Goal: Transaction & Acquisition: Purchase product/service

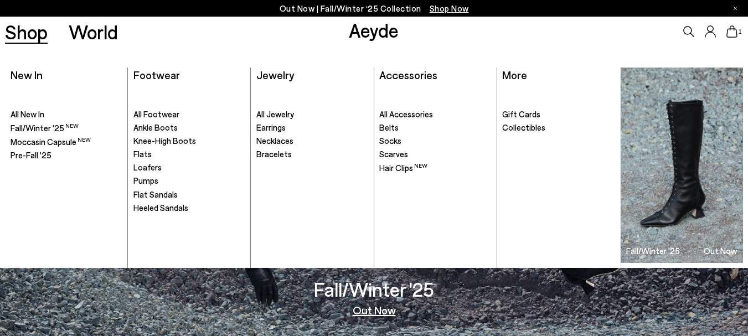
click at [39, 39] on link "Shop" at bounding box center [26, 31] width 43 height 19
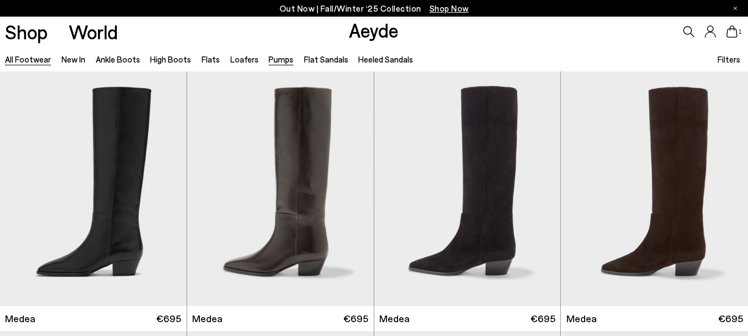
click at [270, 60] on link "Pumps" at bounding box center [280, 59] width 25 height 10
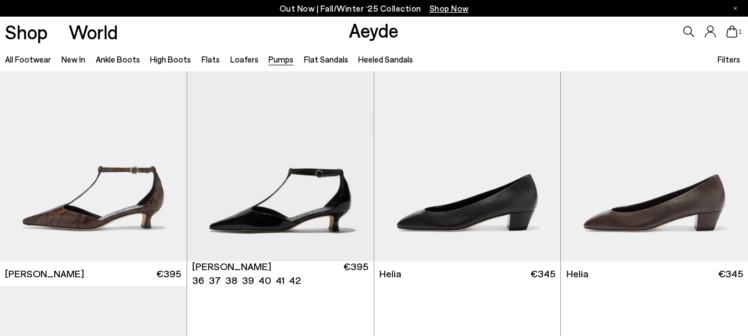
scroll to position [566, 0]
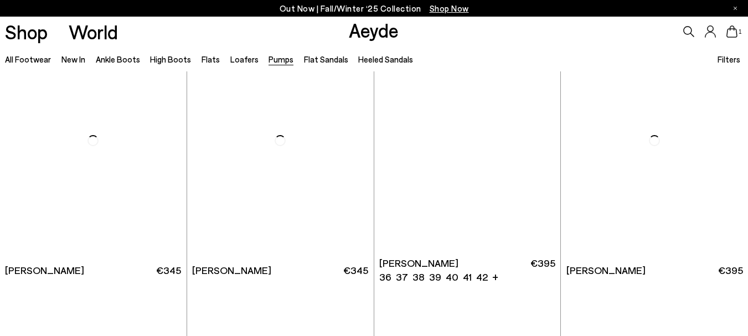
scroll to position [2123, 0]
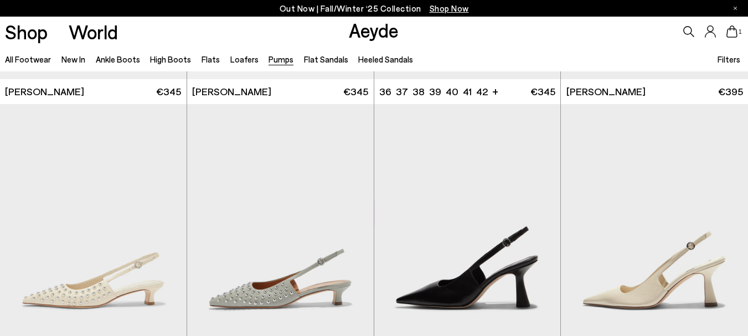
scroll to position [3628, 0]
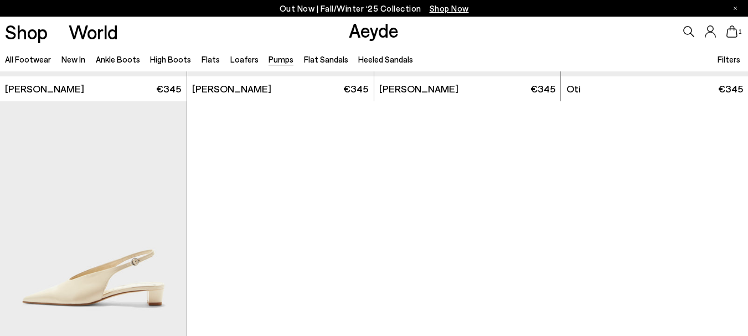
scroll to position [4642, 0]
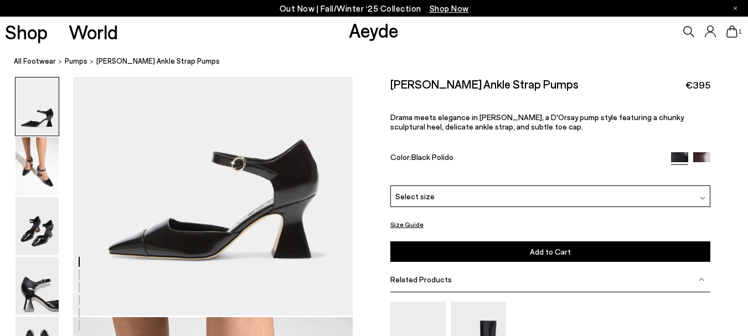
scroll to position [135, 0]
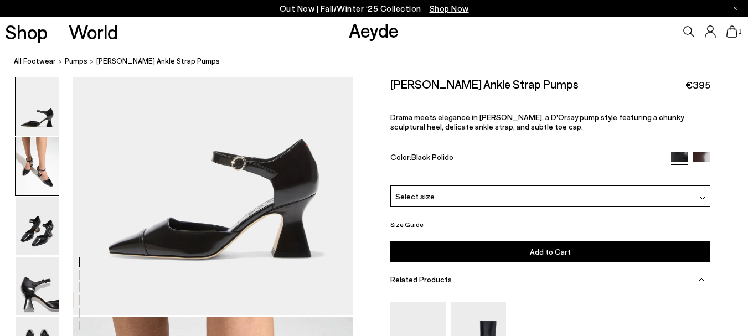
click at [54, 149] on img at bounding box center [36, 166] width 43 height 58
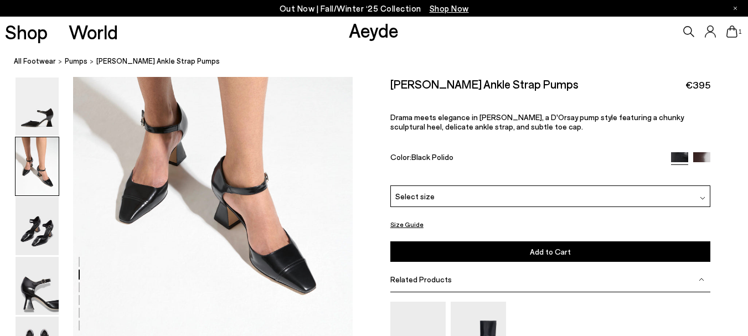
scroll to position [474, 0]
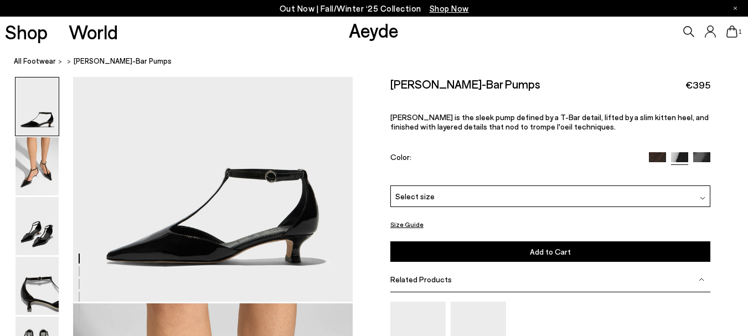
scroll to position [37, 0]
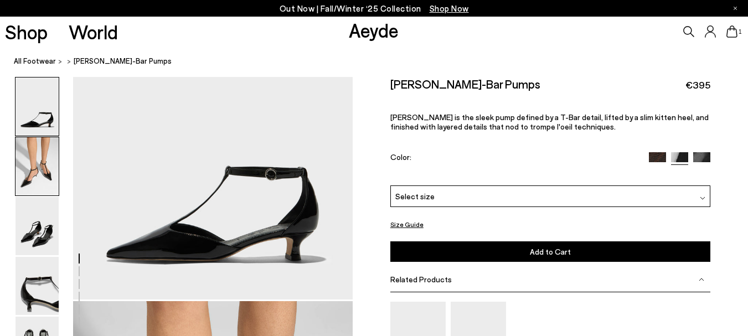
click at [35, 164] on img at bounding box center [36, 166] width 43 height 58
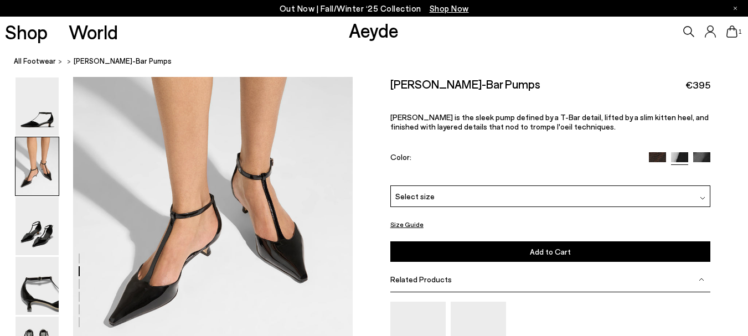
scroll to position [333, 0]
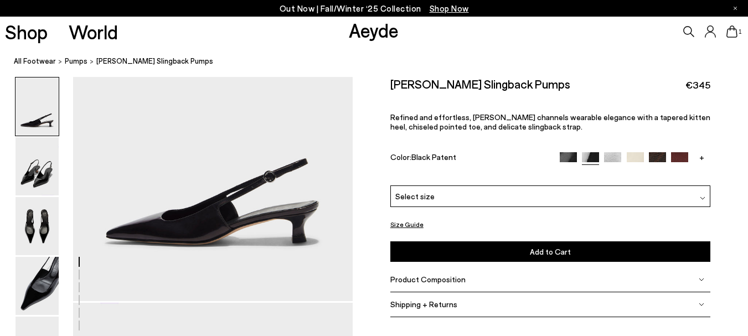
scroll to position [148, 0]
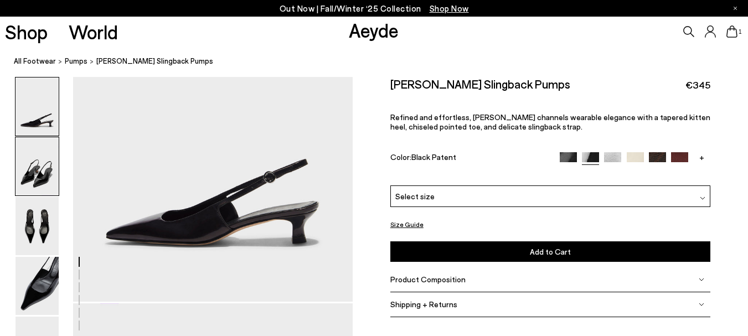
click at [48, 168] on img at bounding box center [36, 166] width 43 height 58
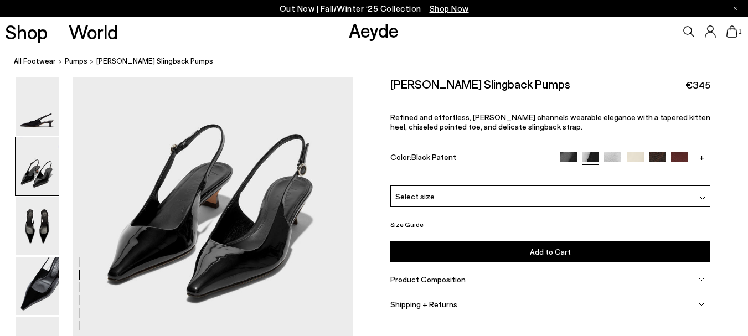
scroll to position [477, 0]
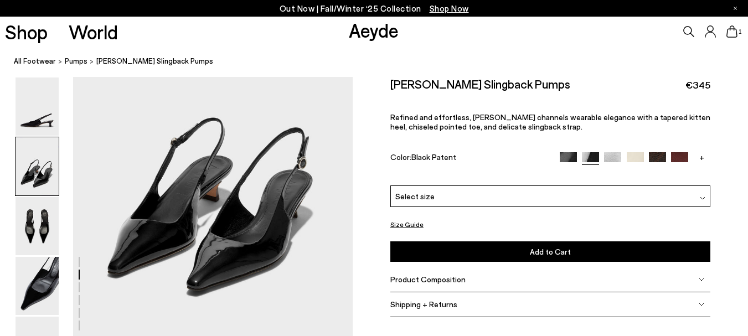
click at [461, 197] on div "Select size" at bounding box center [550, 196] width 320 height 22
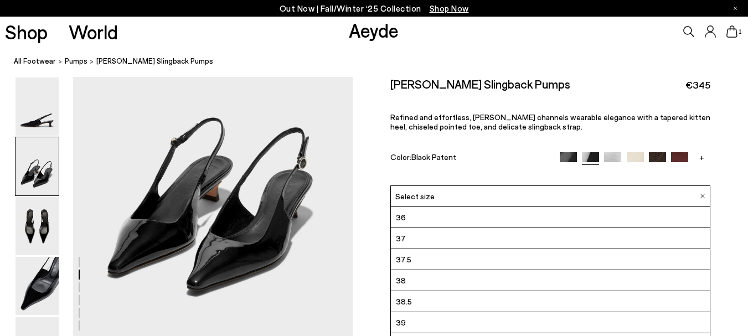
click at [430, 239] on li "37" at bounding box center [550, 238] width 319 height 21
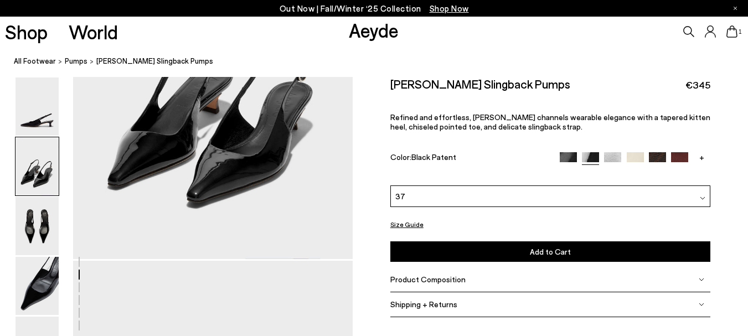
scroll to position [566, 0]
click at [732, 29] on icon at bounding box center [731, 31] width 11 height 12
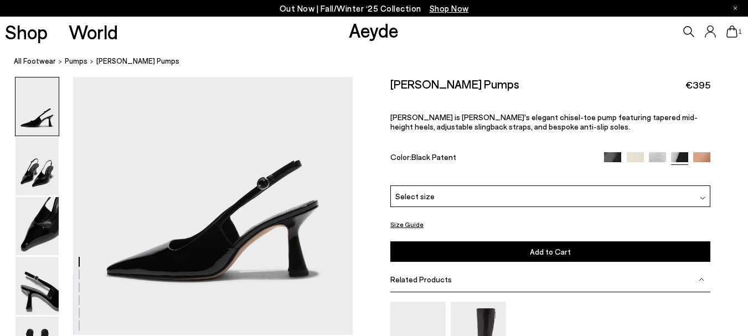
scroll to position [116, 0]
click at [41, 105] on img at bounding box center [36, 106] width 43 height 58
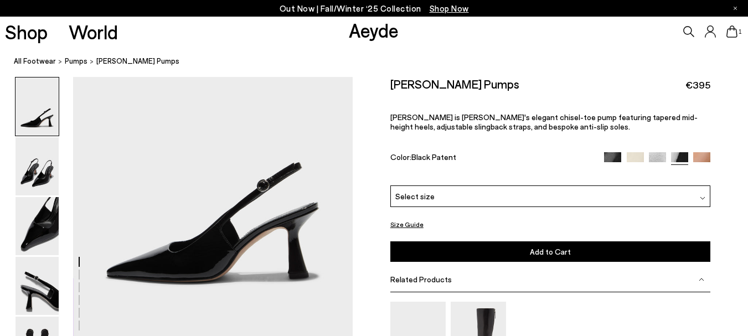
scroll to position [113, 0]
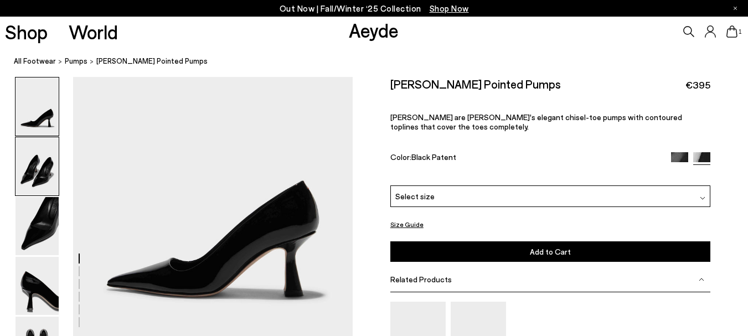
click at [24, 170] on img at bounding box center [36, 166] width 43 height 58
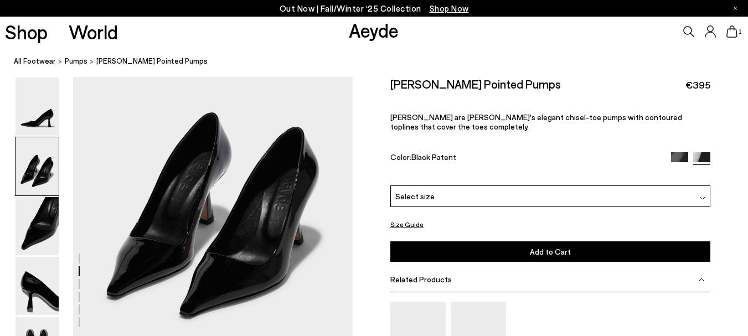
scroll to position [347, 0]
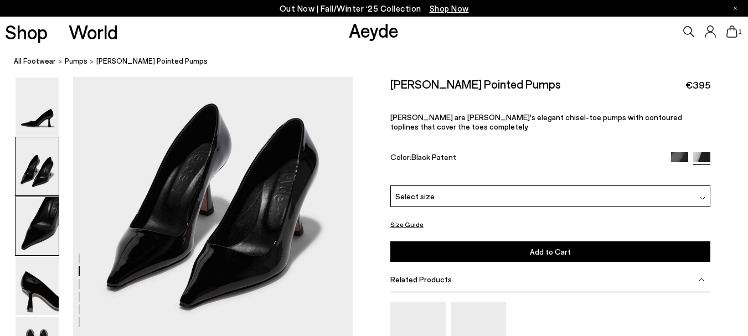
click at [29, 218] on img at bounding box center [36, 226] width 43 height 58
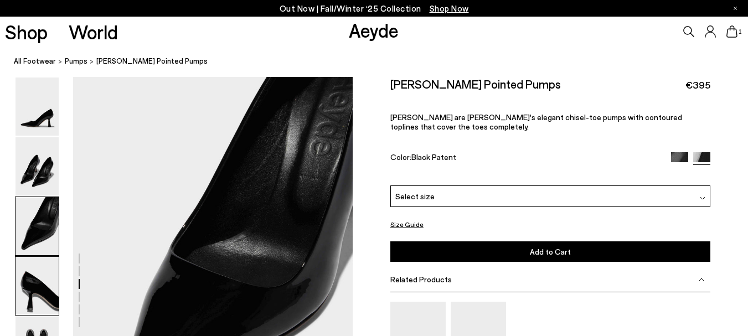
click at [24, 293] on img at bounding box center [36, 286] width 43 height 58
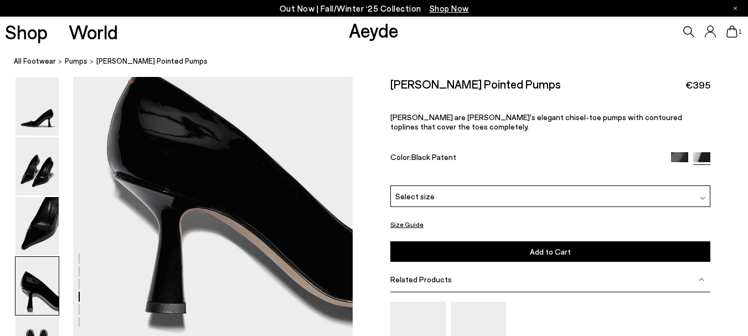
scroll to position [1117, 0]
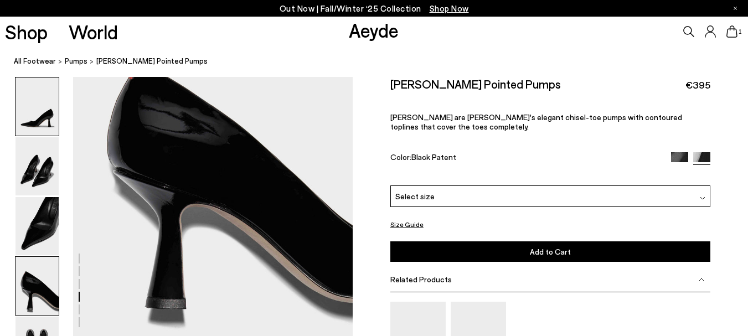
click at [49, 115] on img at bounding box center [36, 106] width 43 height 58
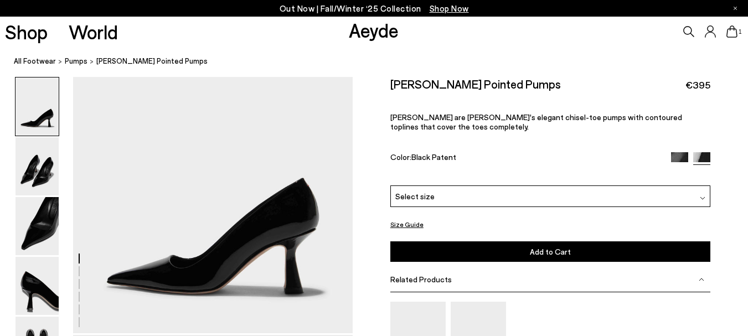
scroll to position [0, 0]
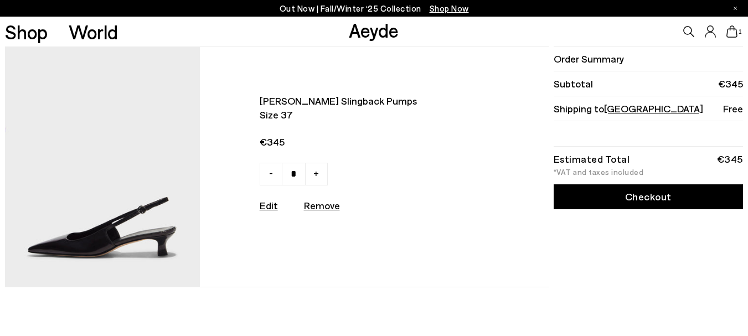
click at [656, 198] on link "Checkout" at bounding box center [648, 196] width 189 height 25
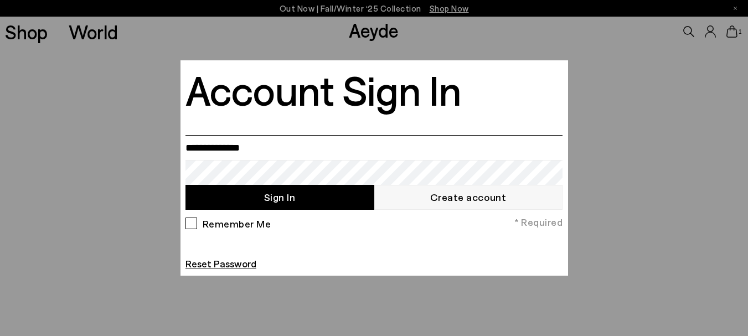
type input "**********"
click at [250, 151] on input "**********" at bounding box center [373, 147] width 377 height 25
click at [365, 194] on button "Sign In" at bounding box center [279, 197] width 189 height 25
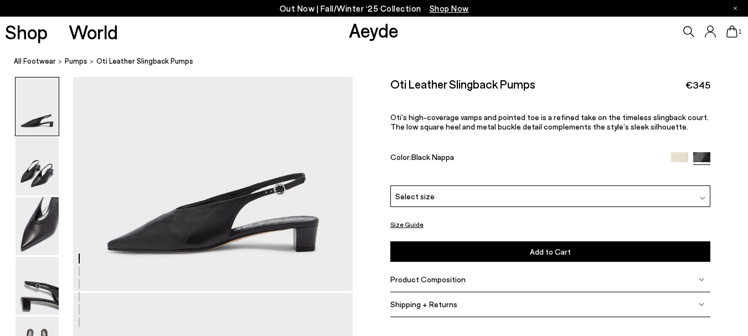
scroll to position [45, 0]
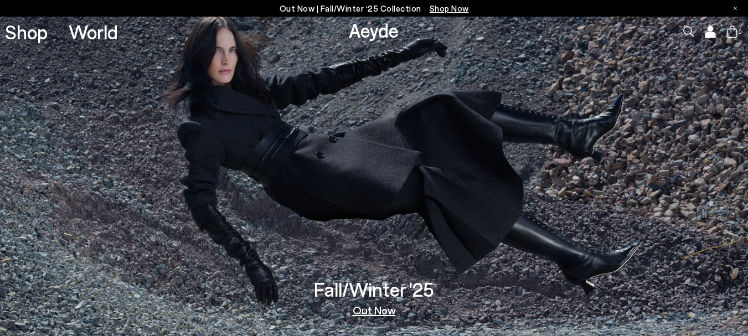
click at [706, 33] on icon at bounding box center [709, 35] width 9 height 5
